Goal: Task Accomplishment & Management: Complete application form

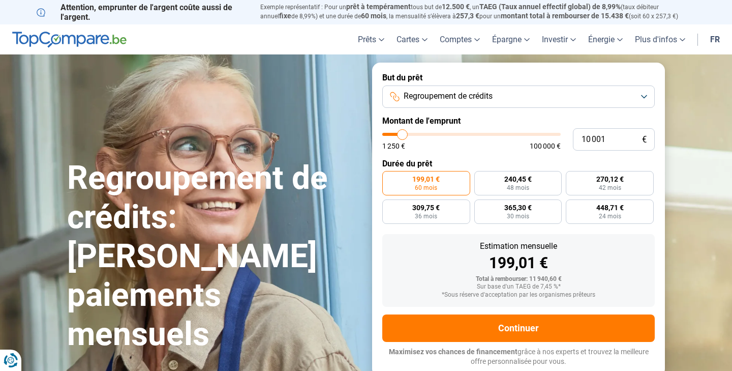
type input "11 000"
type input "11000"
type input "11 250"
type input "11250"
type input "11 750"
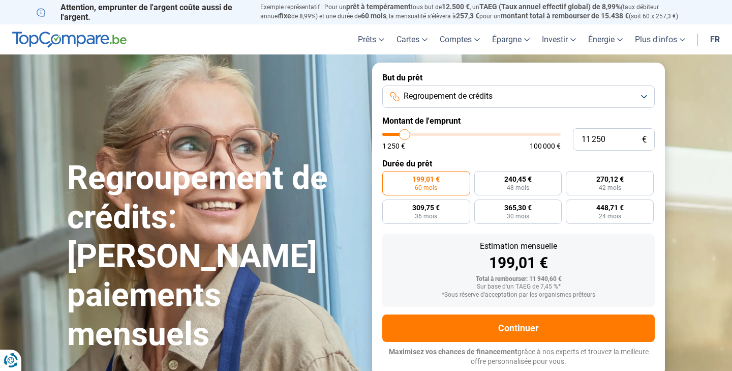
type input "11750"
type input "12 000"
type input "12000"
type input "12 250"
type input "12250"
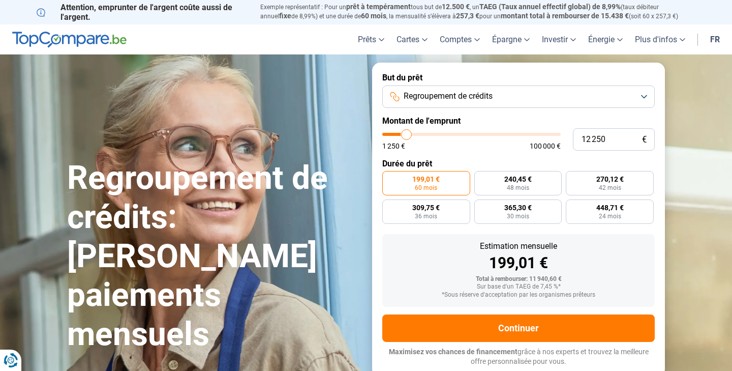
type input "13 250"
type input "13250"
type input "13 500"
type input "13500"
type input "14 000"
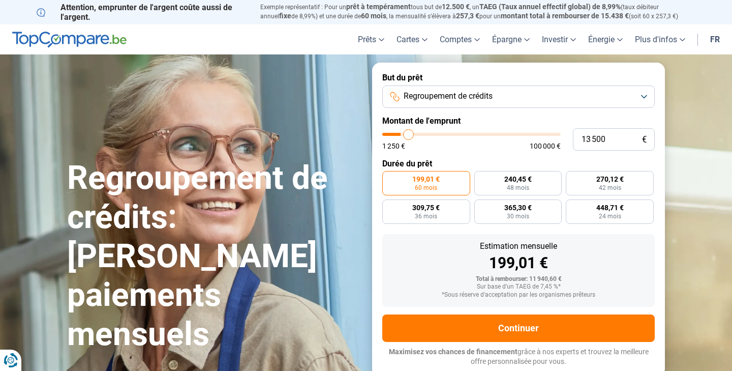
type input "14000"
type input "14 750"
type input "14750"
type input "15 250"
type input "15250"
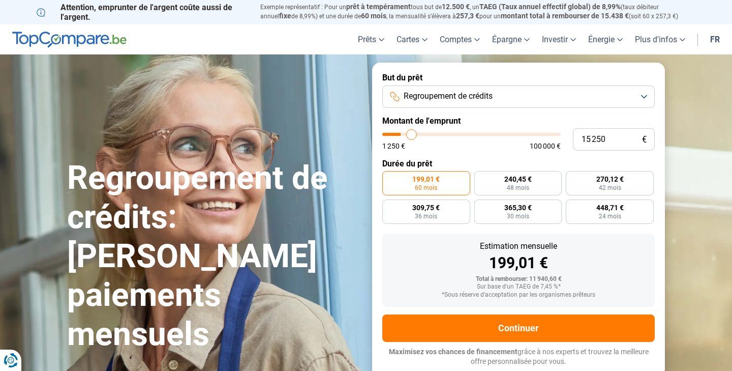
type input "20 000"
type input "20000"
type input "20 500"
type input "20500"
type input "20 750"
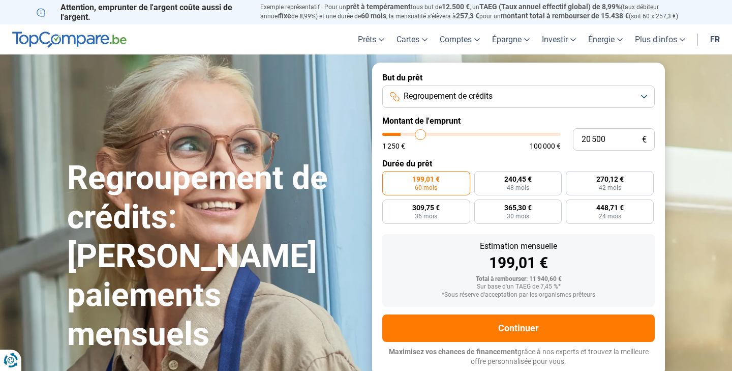
type input "20750"
type input "21 000"
type input "21000"
type input "21 250"
type input "21250"
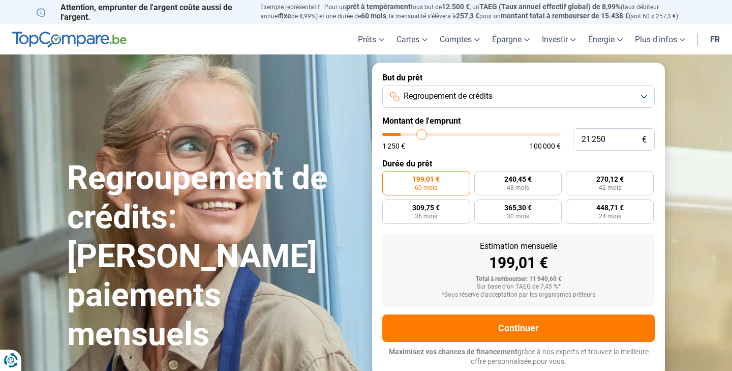
type input "21 500"
type input "21500"
type input "22 000"
type input "22000"
type input "22 250"
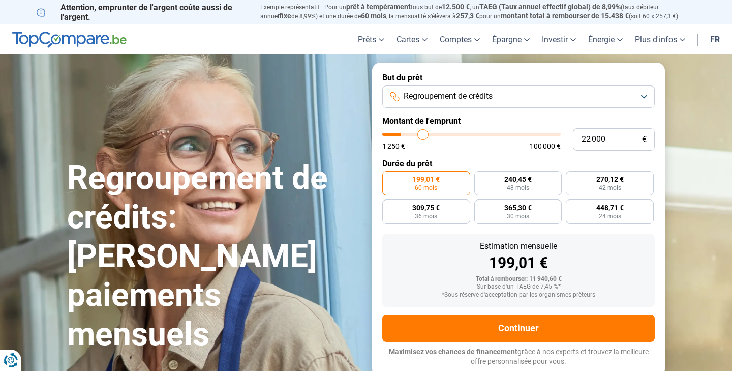
type input "22250"
type input "22 500"
type input "22500"
type input "22 750"
type input "22750"
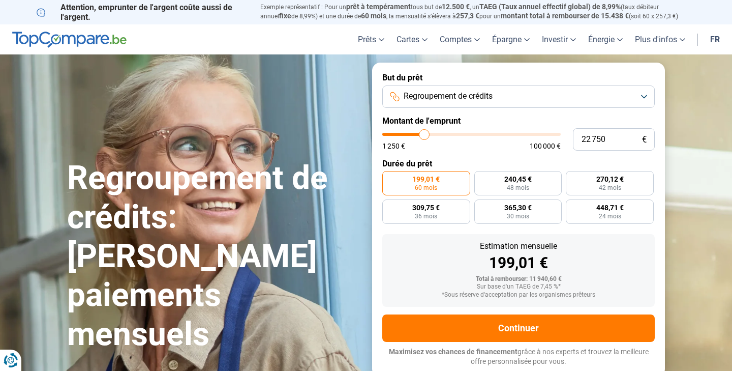
type input "23 000"
type input "23000"
type input "23 500"
type input "23500"
type input "23 750"
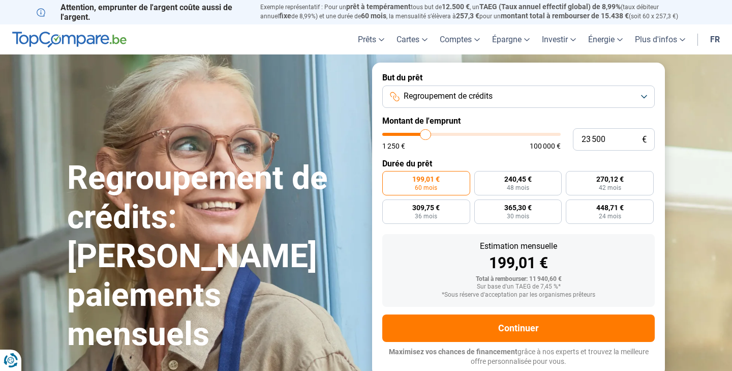
type input "23750"
type input "24 000"
type input "24000"
type input "24 250"
type input "24250"
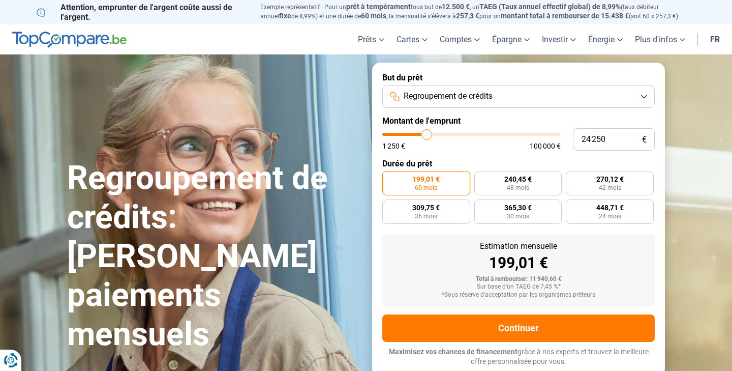
type input "24 500"
type input "24500"
type input "25 000"
type input "25000"
type input "25 250"
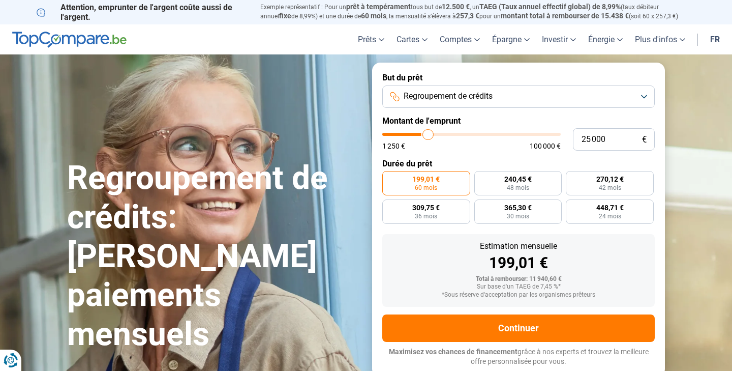
type input "25250"
type input "25 500"
type input "25500"
type input "25 750"
type input "25750"
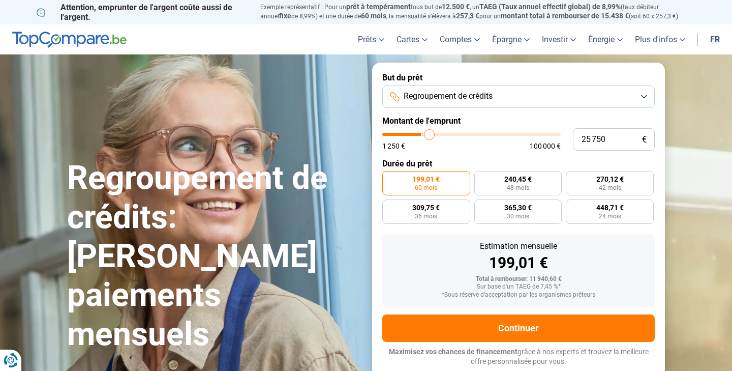
type input "26 000"
type input "26000"
type input "26 500"
type input "26500"
type input "26 750"
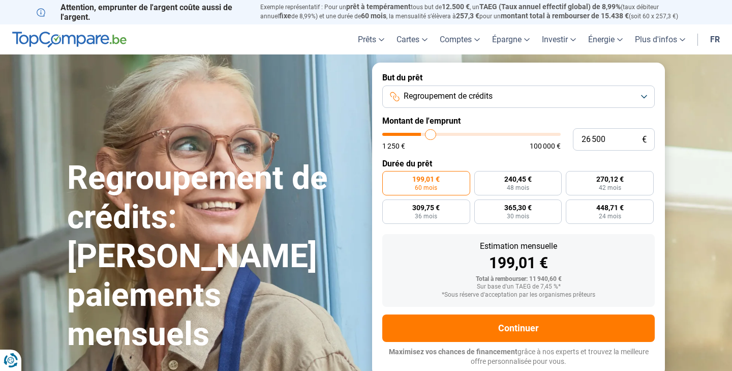
type input "26750"
type input "27 000"
type input "27000"
type input "27 250"
type input "27250"
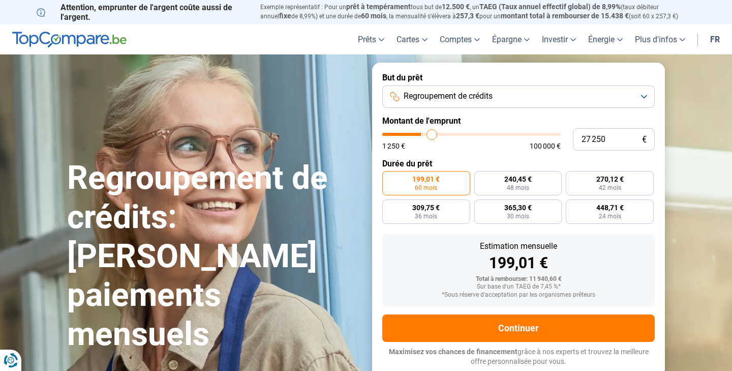
type input "27 500"
type input "27500"
type input "28 000"
type input "28000"
type input "28 250"
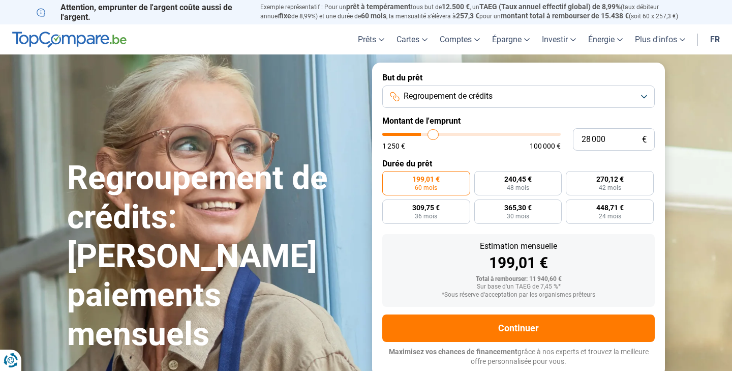
type input "28250"
type input "28 500"
type input "28500"
type input "28 750"
type input "28750"
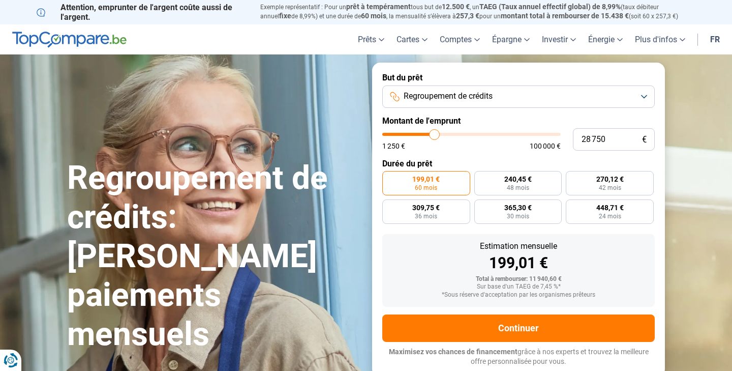
type input "29 000"
type input "29000"
type input "29 500"
type input "29500"
type input "29 750"
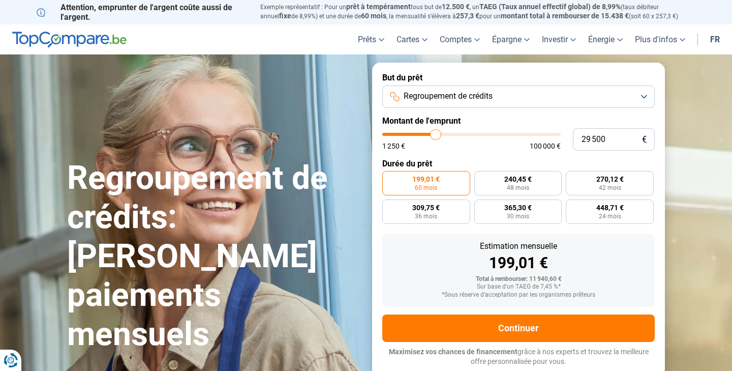
type input "29750"
type input "30 000"
type input "30000"
type input "30 250"
type input "30250"
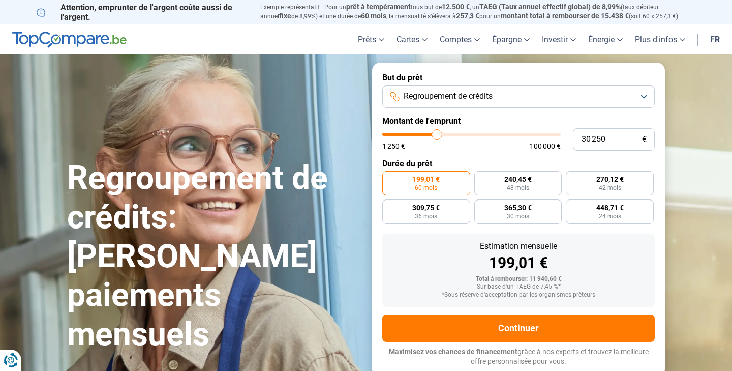
type input "30 500"
type input "30500"
type input "31 000"
type input "31000"
type input "31 250"
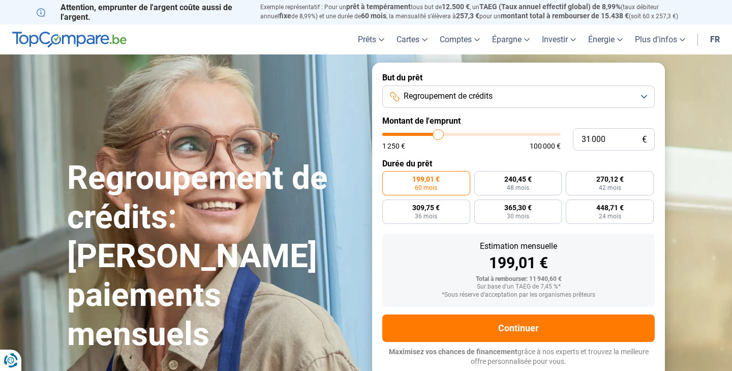
type input "31250"
type input "31 500"
type input "31500"
type input "31 750"
type input "31750"
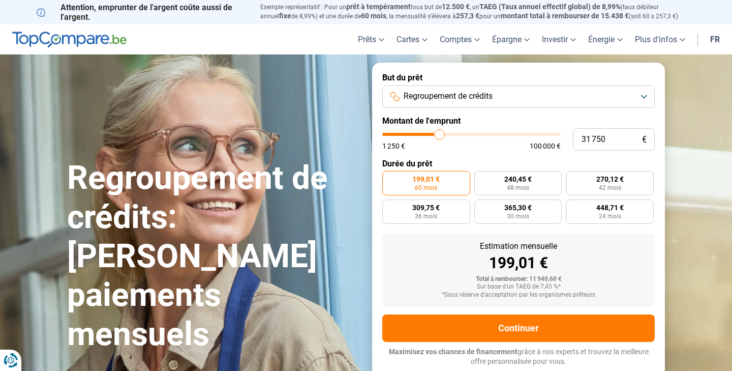
type input "32 000"
type input "32000"
type input "32 500"
type input "32500"
type input "32 750"
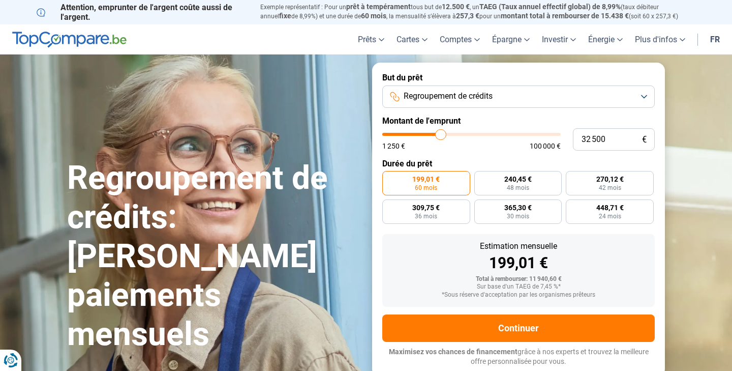
type input "32750"
type input "33 000"
type input "33000"
type input "33 250"
type input "33250"
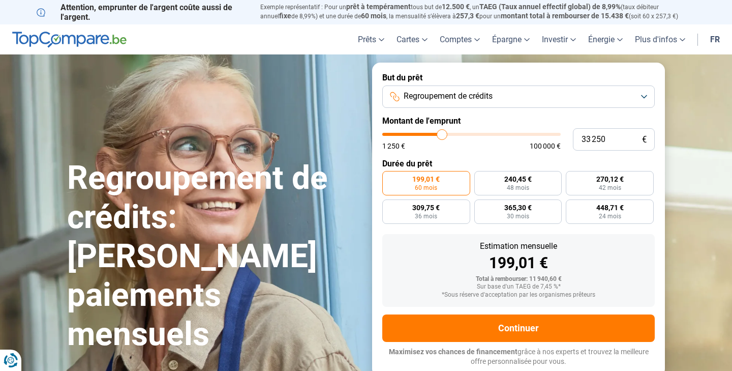
type input "33 500"
type input "33500"
type input "34 000"
type input "34000"
type input "34 250"
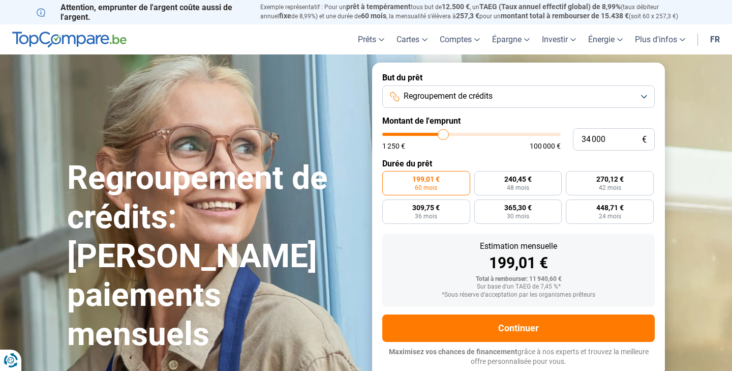
type input "34250"
type input "34 500"
type input "34500"
type input "34 750"
type input "34750"
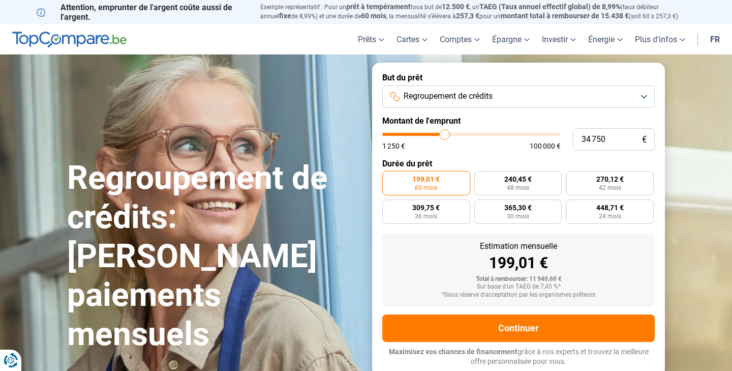
type input "35 000"
type input "35000"
type input "35 500"
type input "35500"
type input "35 750"
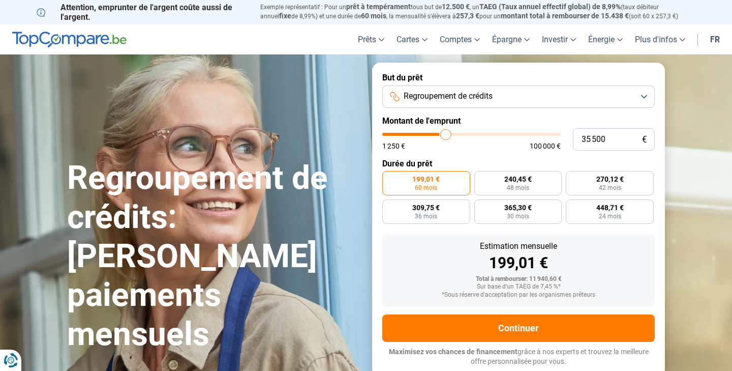
type input "35750"
type input "36 000"
type input "36000"
type input "36 250"
type input "36250"
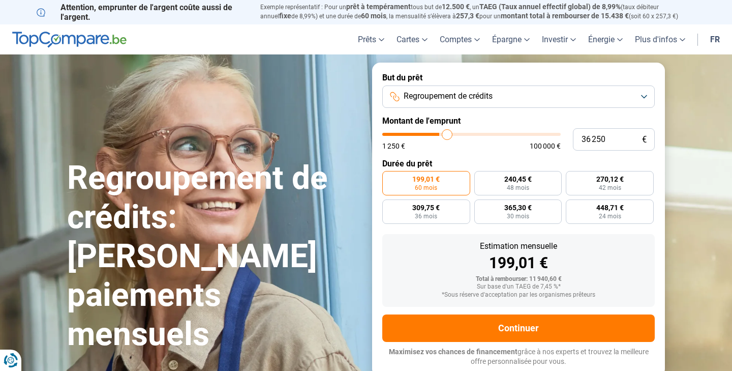
type input "36 500"
type input "36500"
type input "37 000"
type input "37000"
type input "37 250"
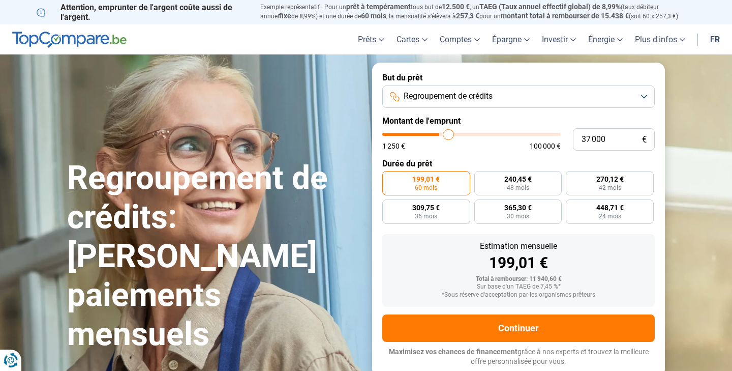
type input "37250"
type input "37 500"
type input "37500"
type input "37 750"
type input "37750"
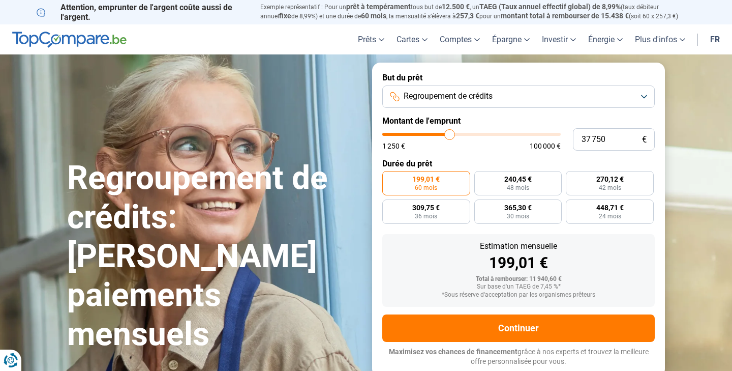
type input "38 000"
type input "38000"
type input "38 500"
type input "38500"
type input "38 750"
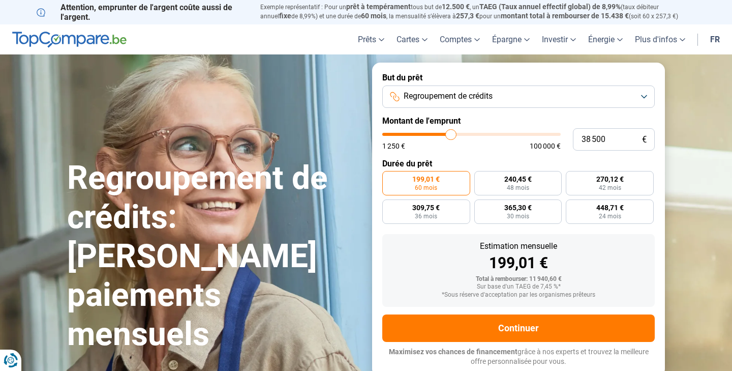
type input "38750"
type input "39 000"
type input "39000"
type input "39 500"
type input "39500"
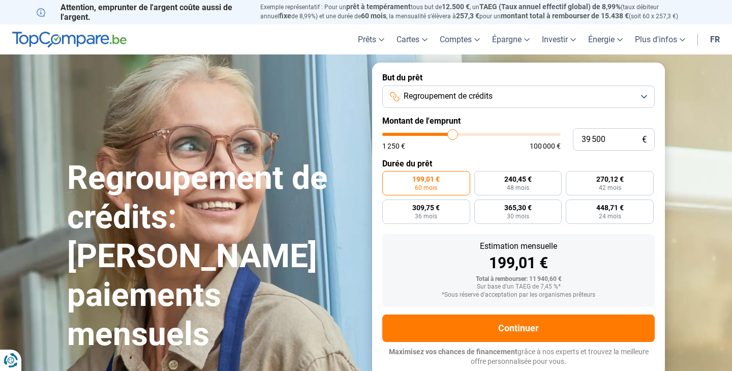
type input "40 000"
type input "40000"
type input "40 500"
type input "40500"
type input "40 750"
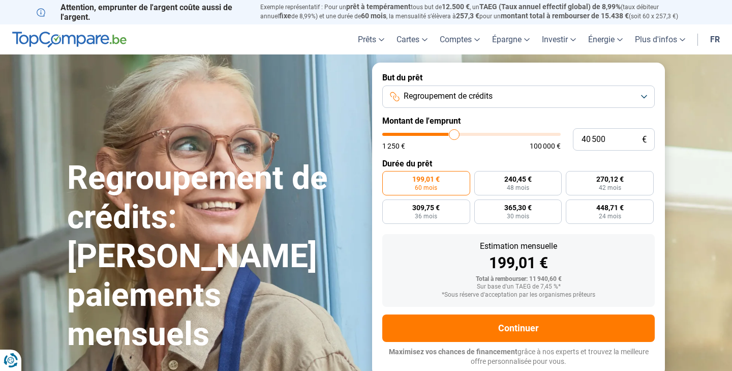
type input "40750"
type input "41 500"
type input "41500"
type input "42 000"
type input "42000"
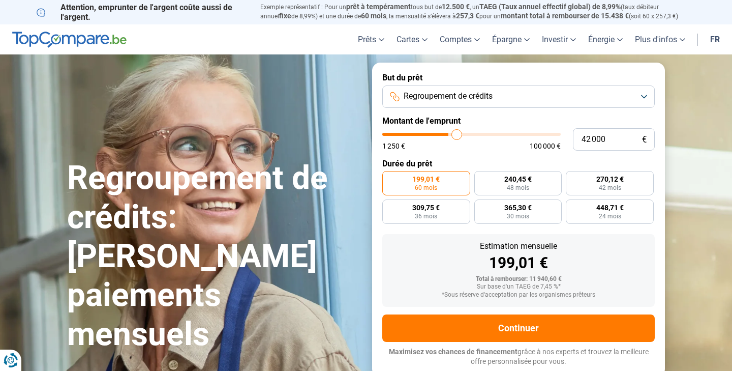
type input "42 250"
type input "42250"
type input "43 000"
type input "43000"
type input "43 500"
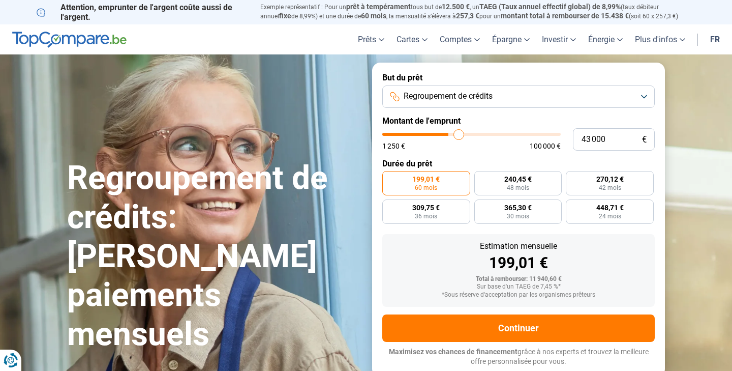
type input "43500"
type input "44 250"
type input "44250"
type input "44 750"
type input "44750"
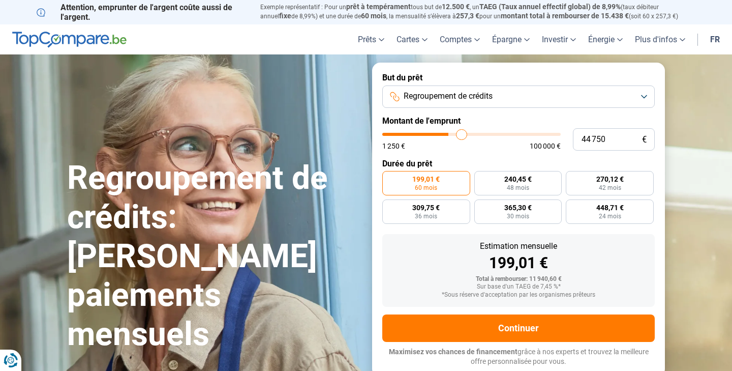
type input "45 250"
type input "45250"
type input "46 000"
type input "46000"
type input "46 250"
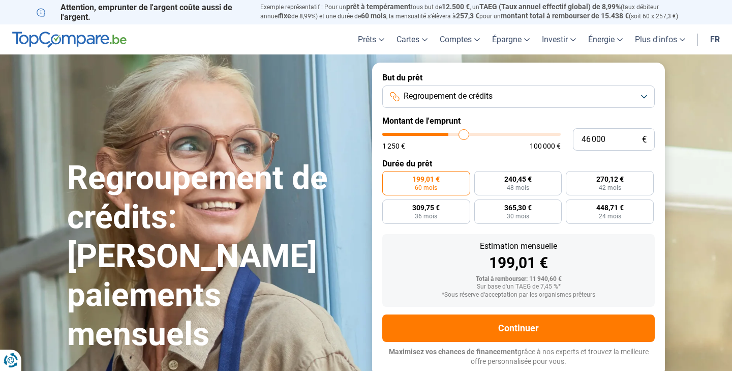
type input "46250"
type input "46 750"
type input "46750"
type input "47 500"
type input "47500"
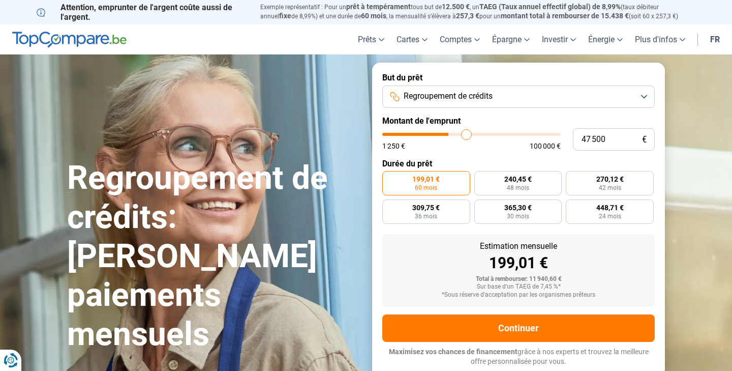
type input "48 000"
type input "48000"
type input "48 250"
type input "48250"
type input "49 000"
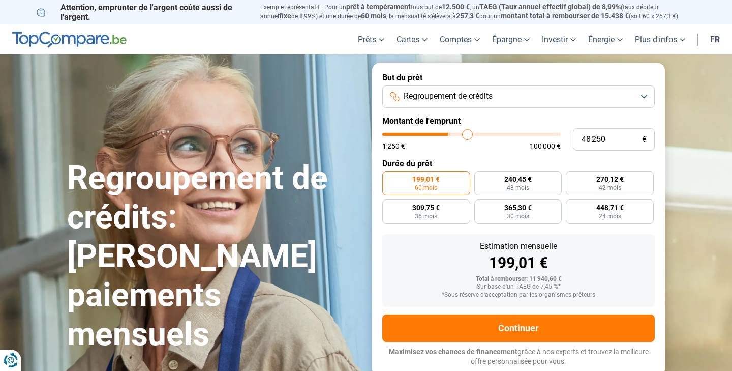
type input "49000"
type input "49 500"
type input "49500"
type input "49 750"
type input "49750"
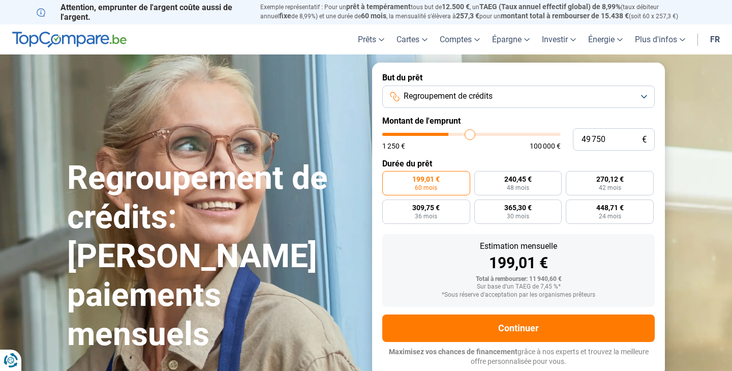
type input "50 500"
type input "50500"
type input "51 000"
type input "51000"
type input "54 000"
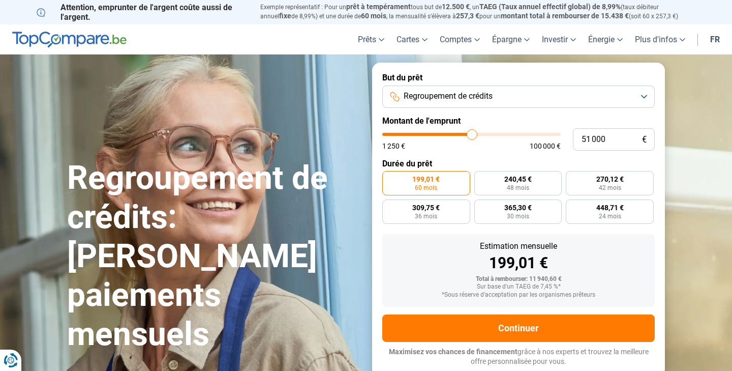
type input "54000"
type input "54 750"
type input "54750"
type input "55 000"
type input "55000"
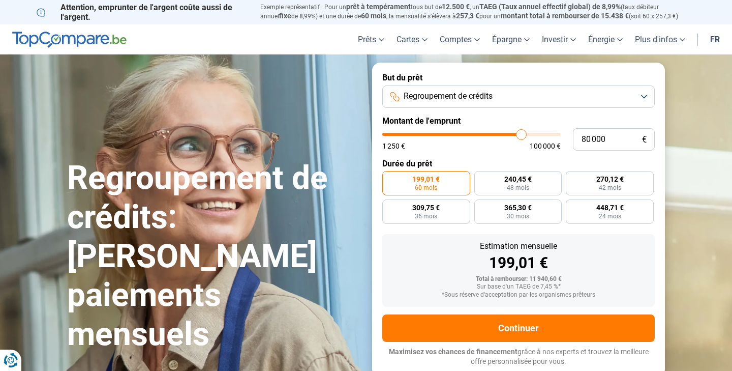
drag, startPoint x: 405, startPoint y: 133, endPoint x: 521, endPoint y: 133, distance: 116.4
click at [521, 133] on input "range" at bounding box center [471, 134] width 178 height 3
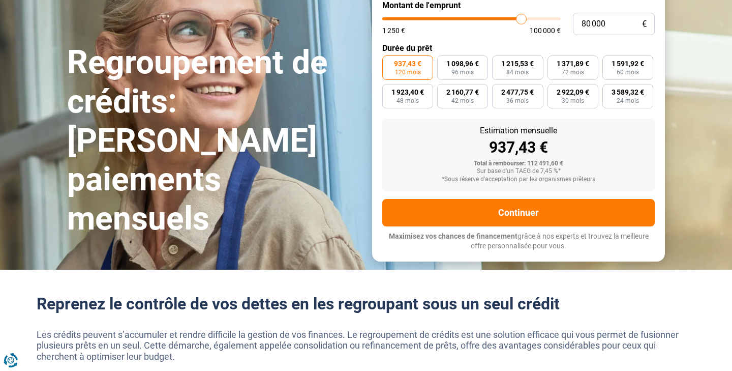
scroll to position [144, 0]
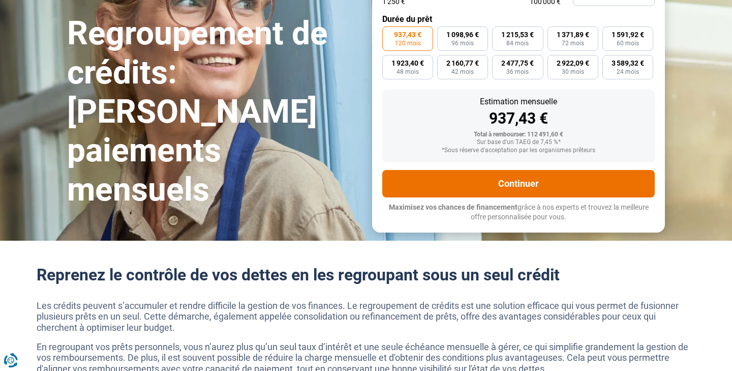
click at [528, 183] on button "Continuer" at bounding box center [518, 183] width 272 height 27
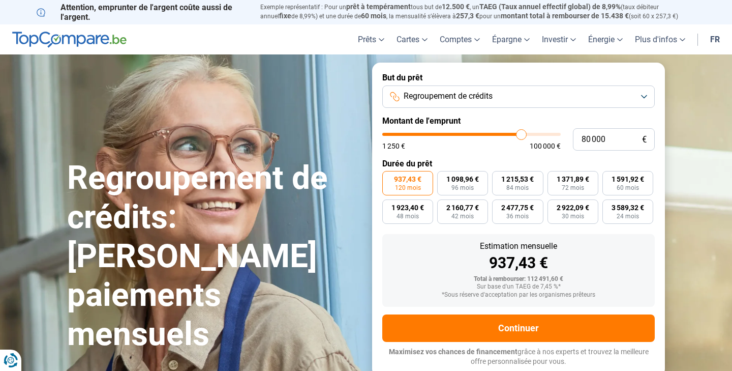
scroll to position [0, 0]
click at [644, 96] on button "Regroupement de crédits" at bounding box center [518, 96] width 272 height 22
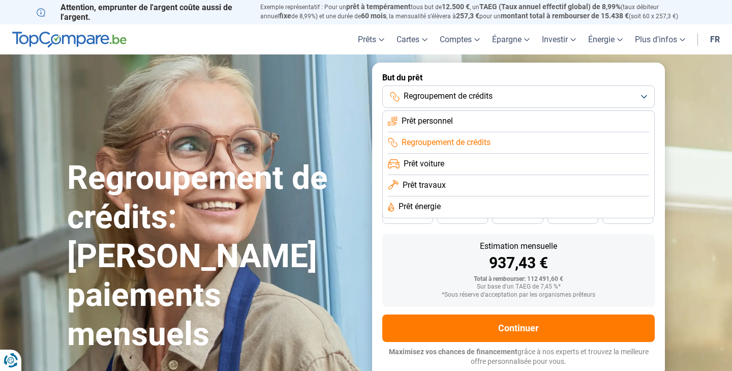
click at [566, 167] on li "Prêt voiture" at bounding box center [518, 163] width 261 height 21
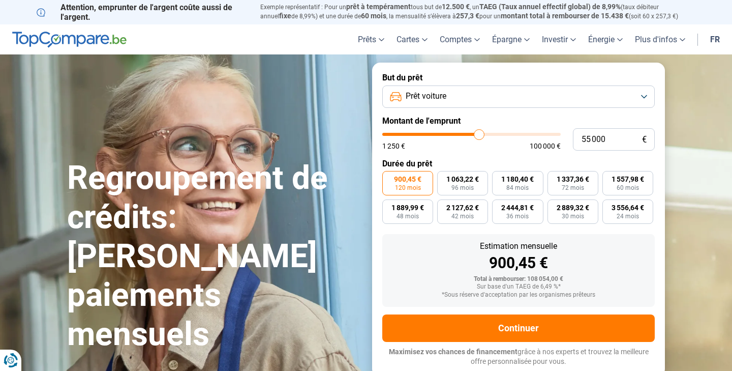
drag, startPoint x: 523, startPoint y: 133, endPoint x: 479, endPoint y: 142, distance: 45.2
click at [479, 142] on div "1 250 € 100 000 €" at bounding box center [471, 141] width 178 height 17
drag, startPoint x: 478, startPoint y: 134, endPoint x: 471, endPoint y: 135, distance: 7.7
click at [471, 135] on input "range" at bounding box center [471, 134] width 178 height 3
click at [645, 97] on button "Prêt voiture" at bounding box center [518, 96] width 272 height 22
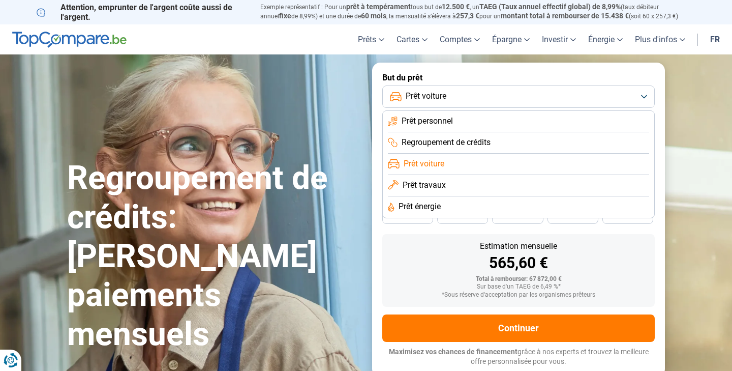
click at [452, 138] on span "Regroupement de crédits" at bounding box center [446, 142] width 89 height 11
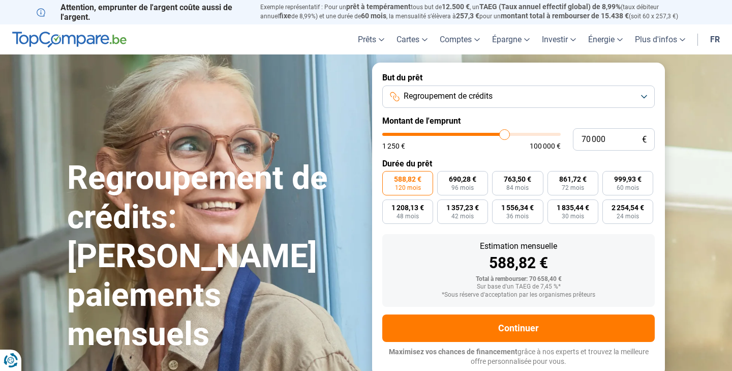
drag, startPoint x: 473, startPoint y: 133, endPoint x: 504, endPoint y: 134, distance: 31.5
click at [504, 134] on input "range" at bounding box center [471, 134] width 178 height 3
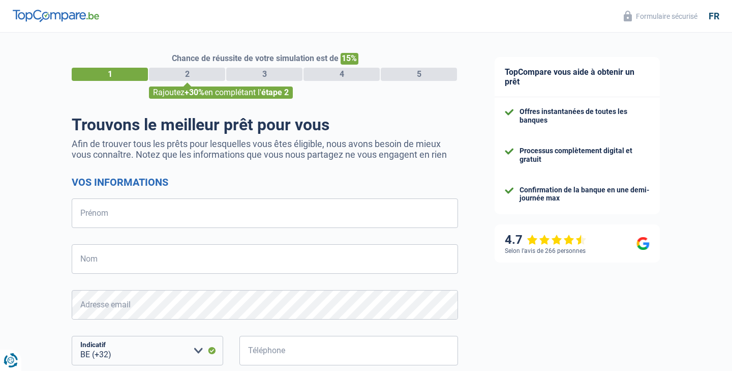
select select "32"
